Goal: Task Accomplishment & Management: Complete application form

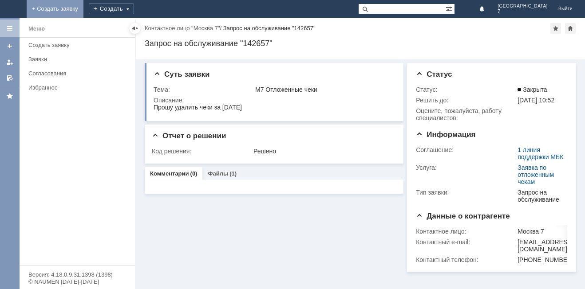
click at [83, 10] on link "+ Создать заявку" at bounding box center [55, 9] width 57 height 18
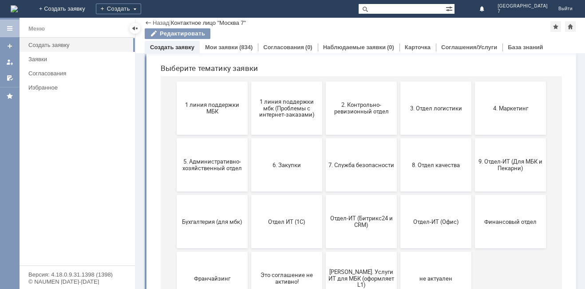
scroll to position [129, 0]
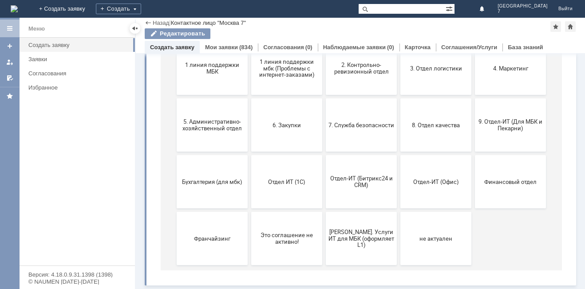
click at [168, 47] on link "Создать заявку" at bounding box center [172, 47] width 44 height 7
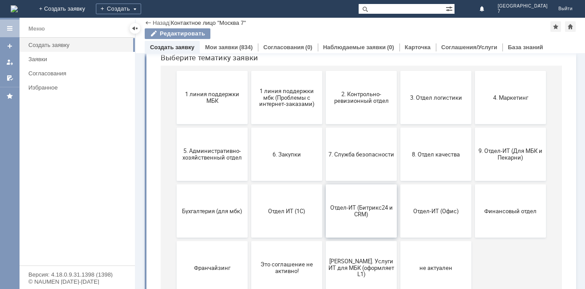
scroll to position [85, 0]
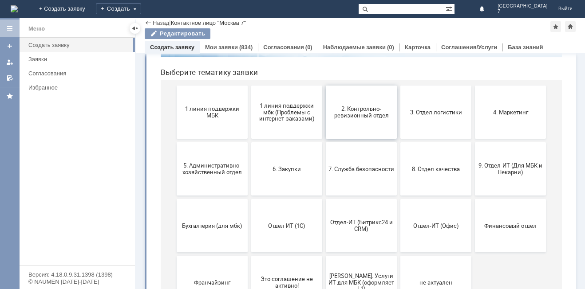
click at [357, 117] on span "2. Контрольно-ревизионный отдел" at bounding box center [361, 112] width 66 height 13
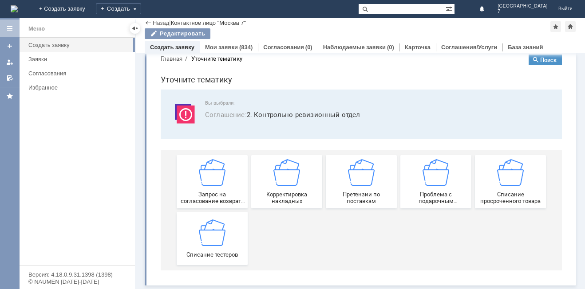
scroll to position [17, 0]
click at [218, 237] on img at bounding box center [212, 232] width 27 height 27
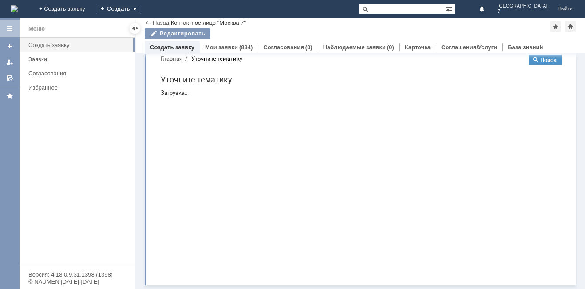
scroll to position [0, 0]
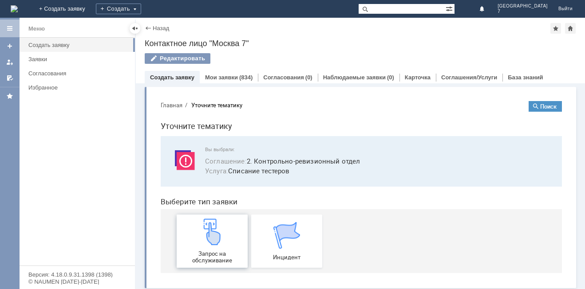
click at [213, 230] on img at bounding box center [212, 232] width 27 height 27
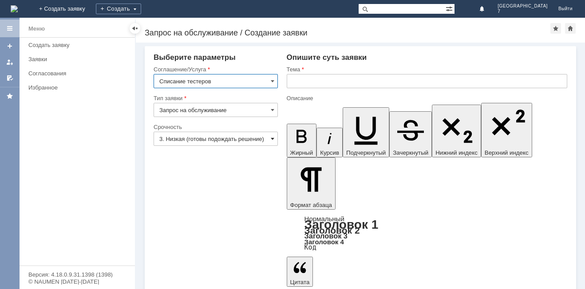
click at [271, 138] on span at bounding box center [273, 138] width 4 height 7
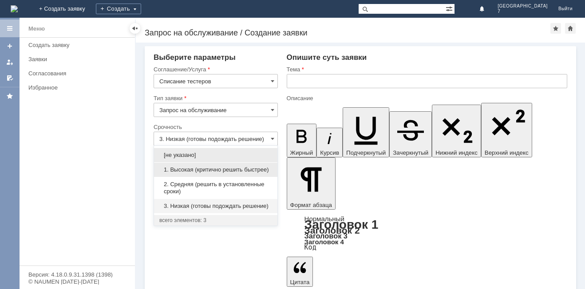
click at [259, 167] on span "1. Высокая (критично решить быстрее)" at bounding box center [215, 169] width 113 height 7
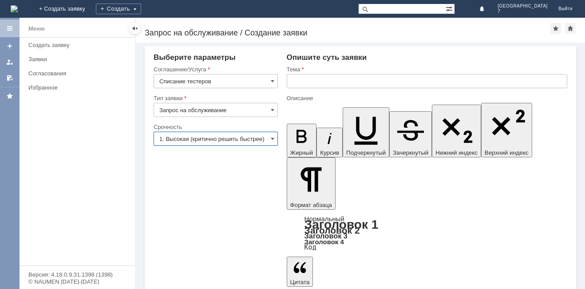
type input "1. Высокая (критично решить быстрее)"
click at [318, 85] on input "text" at bounding box center [427, 81] width 280 height 14
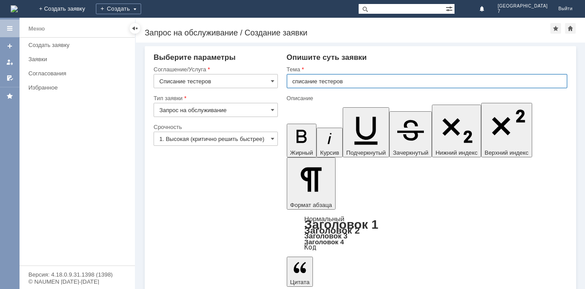
type input "списание тестеров"
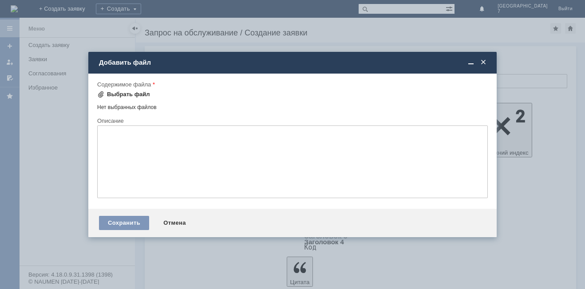
click at [111, 92] on div "Выбрать файл" at bounding box center [128, 94] width 43 height 7
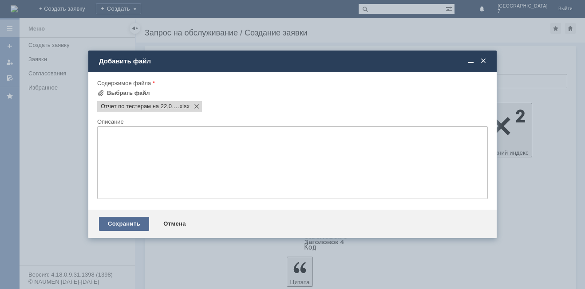
click at [128, 224] on div "Сохранить" at bounding box center [124, 224] width 50 height 14
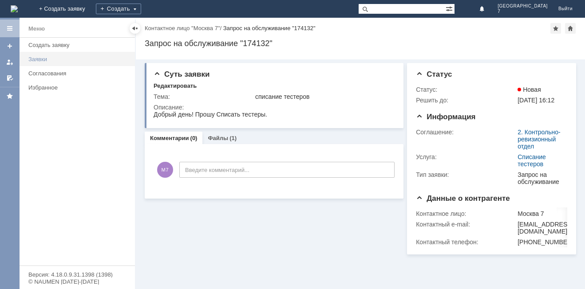
click at [51, 61] on div "Заявки" at bounding box center [78, 59] width 101 height 7
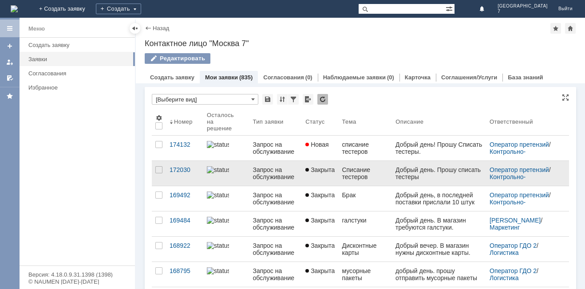
click at [346, 172] on div "Списание тестеров" at bounding box center [365, 173] width 47 height 14
